Goal: Contribute content

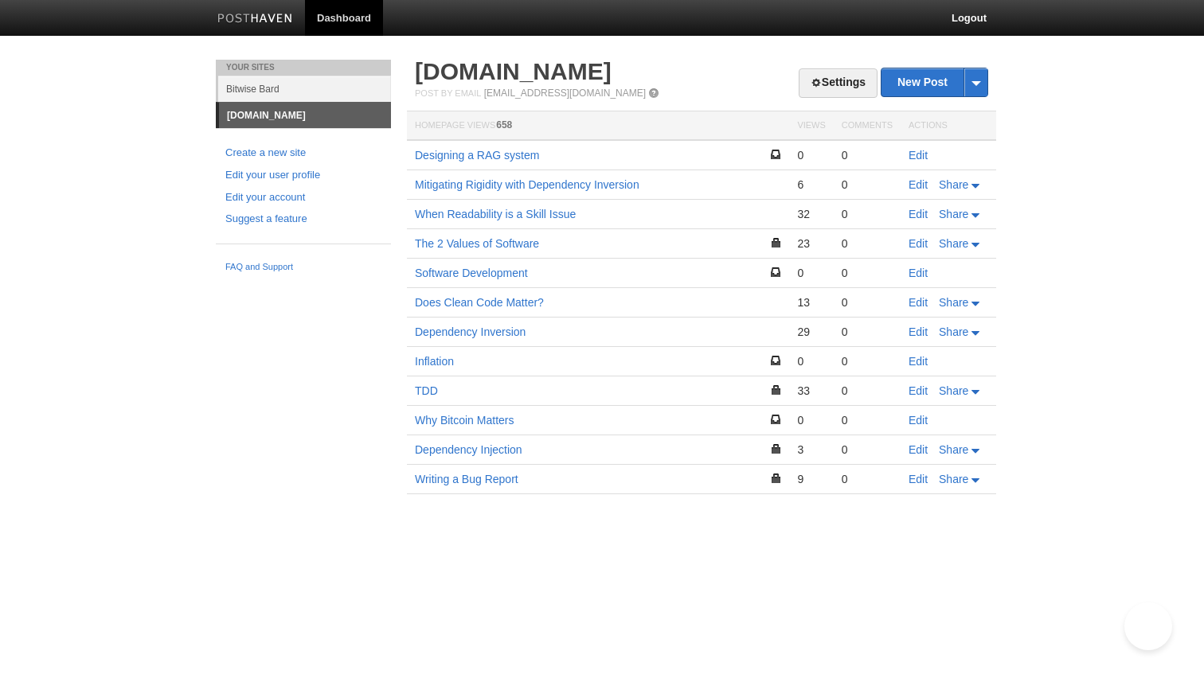
click at [912, 156] on link "Edit" at bounding box center [917, 155] width 19 height 13
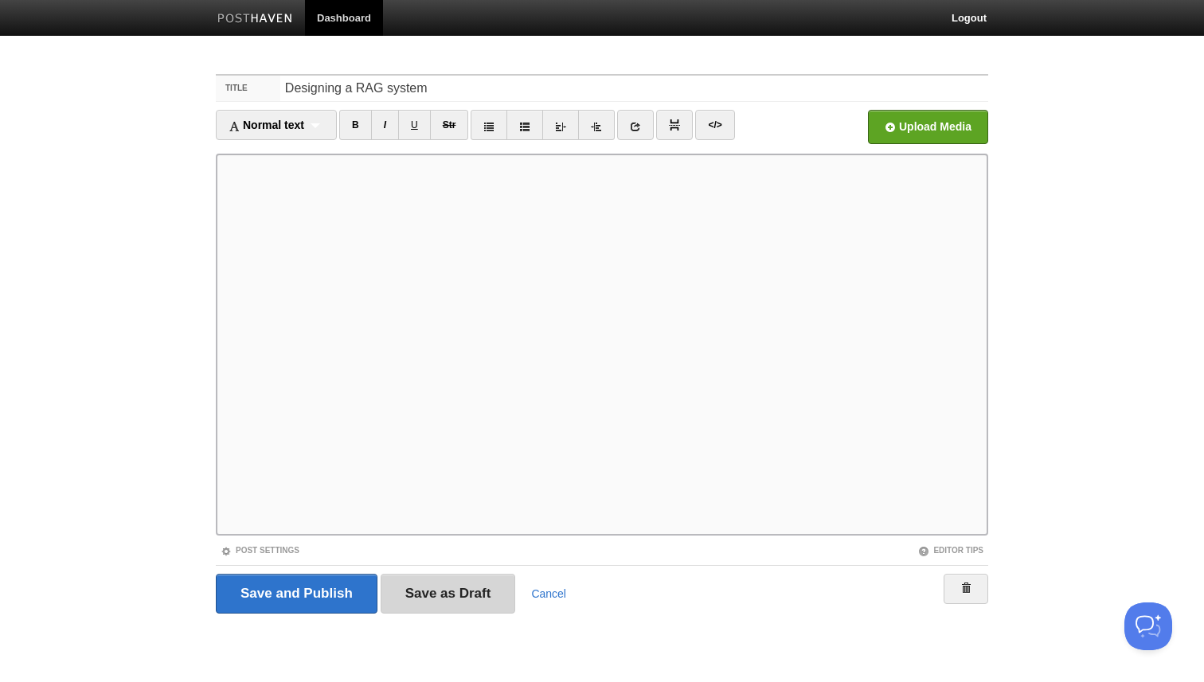
click at [451, 597] on input "Save as Draft" at bounding box center [448, 594] width 135 height 40
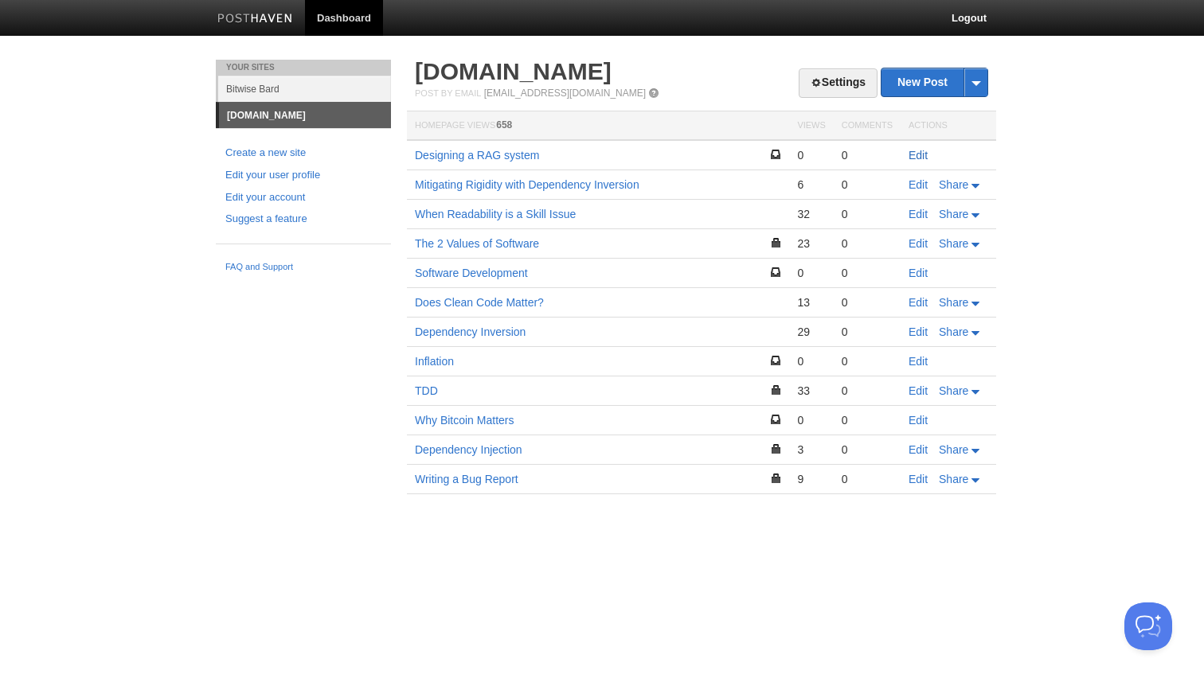
click at [921, 151] on link "Edit" at bounding box center [917, 155] width 19 height 13
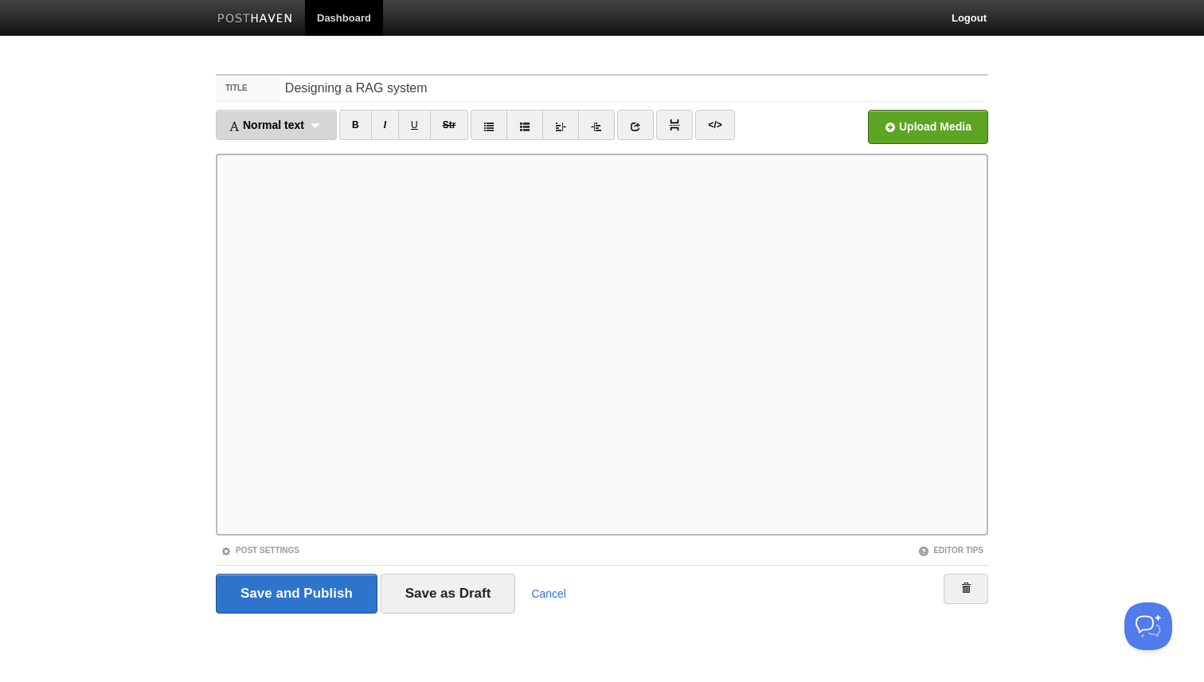
click at [313, 131] on div "Normal text Normal text Heading 1 Heading 2 Heading 3" at bounding box center [276, 125] width 121 height 30
click at [307, 216] on link "Heading 3" at bounding box center [276, 225] width 119 height 24
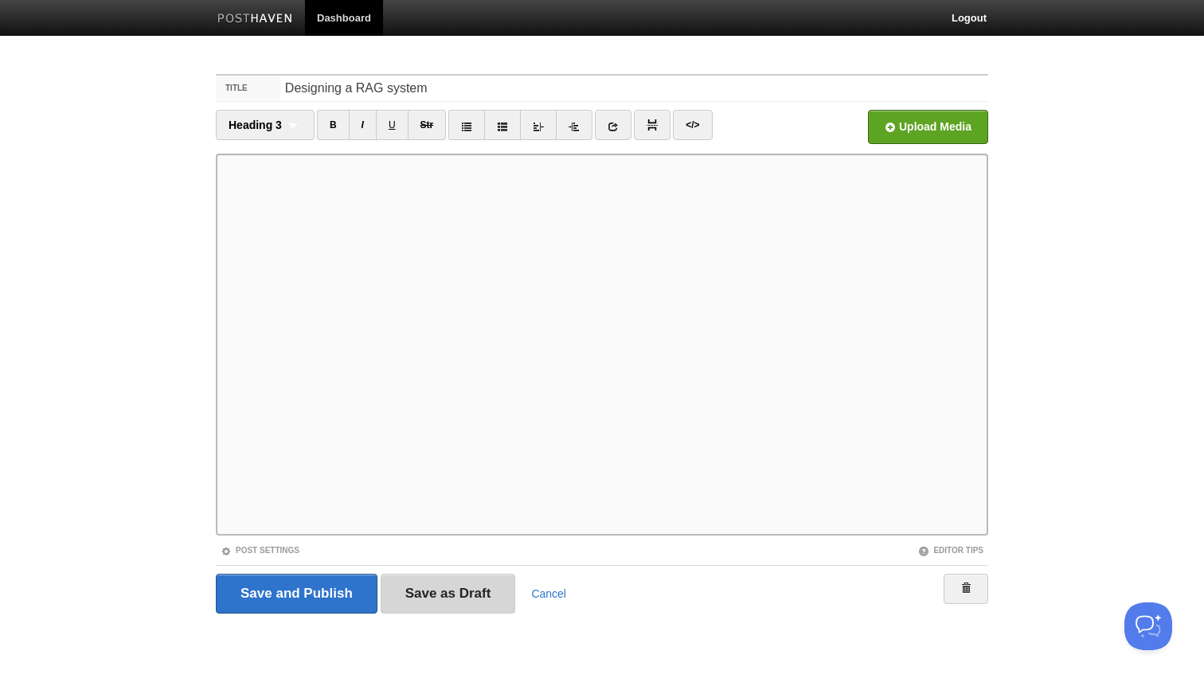
click at [498, 591] on input "Save as Draft" at bounding box center [448, 594] width 135 height 40
